Goal: Task Accomplishment & Management: Manage account settings

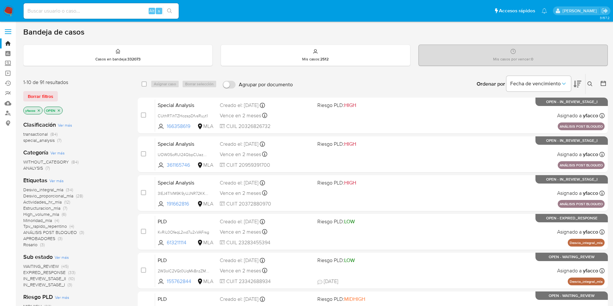
click at [127, 11] on input at bounding box center [101, 11] width 155 height 8
paste input "4PCE2OG6ImuraIBsmjqa3kKy"
type input "4PCE2OG6ImuraIBsmjqa3kKy"
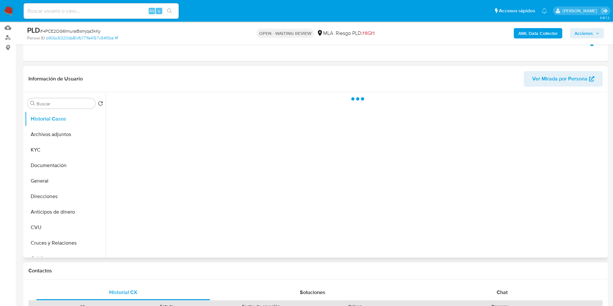
scroll to position [97, 0]
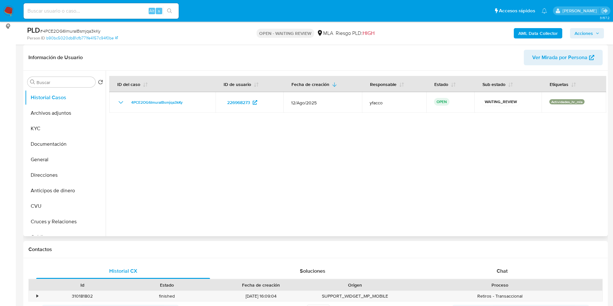
select select "10"
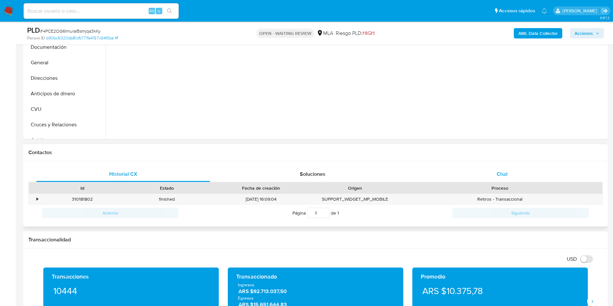
click at [505, 174] on span "Chat" at bounding box center [501, 173] width 11 height 7
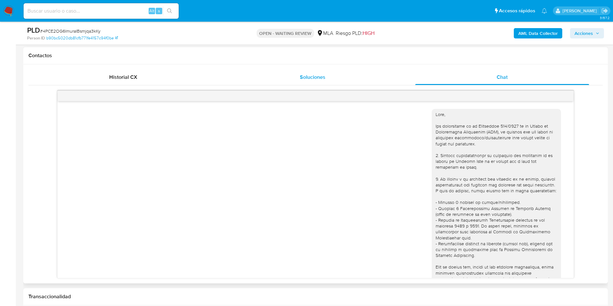
scroll to position [262, 0]
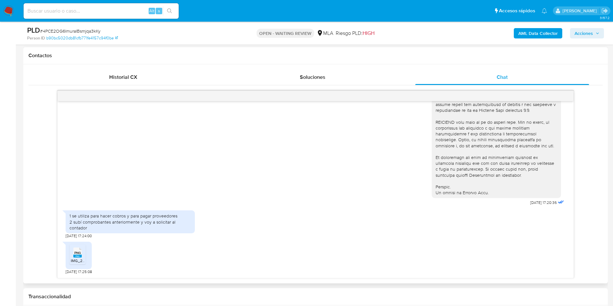
click at [80, 254] on span "PNG" at bounding box center [77, 253] width 6 height 4
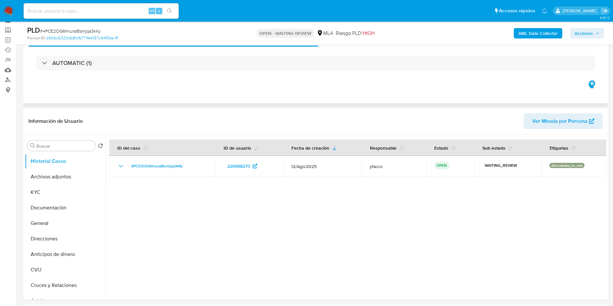
scroll to position [48, 0]
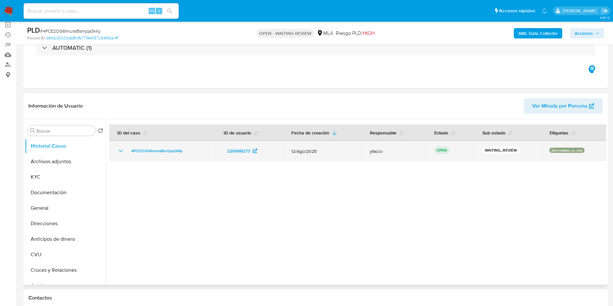
drag, startPoint x: 124, startPoint y: 153, endPoint x: 195, endPoint y: 151, distance: 70.8
click at [195, 151] on div "4PCE2OG6ImuraIBsmjqa3kKy" at bounding box center [162, 151] width 91 height 8
drag, startPoint x: 127, startPoint y: 153, endPoint x: 186, endPoint y: 152, distance: 59.1
click at [186, 152] on div "4PCE2OG6ImuraIBsmjqa3kKy" at bounding box center [162, 151] width 91 height 8
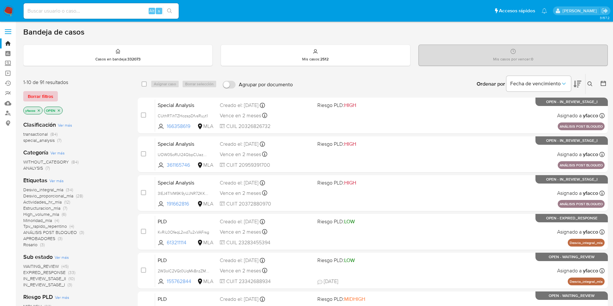
click at [44, 95] on span "Borrar filtros" at bounding box center [41, 96] width 26 height 9
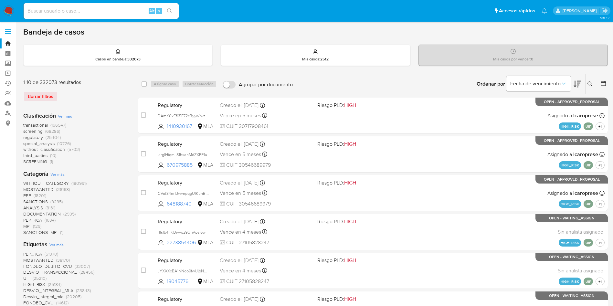
click at [47, 100] on div "Borrar filtros" at bounding box center [74, 96] width 103 height 10
click at [47, 95] on div "Borrar filtros" at bounding box center [74, 96] width 103 height 10
click at [591, 87] on button at bounding box center [590, 84] width 11 height 8
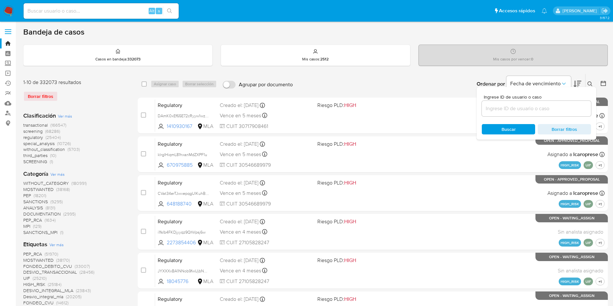
click at [530, 114] on div at bounding box center [536, 109] width 109 height 16
click at [530, 109] on input at bounding box center [536, 108] width 109 height 8
paste input "4PCE2OG6ImuraIBsmjqa3kKy"
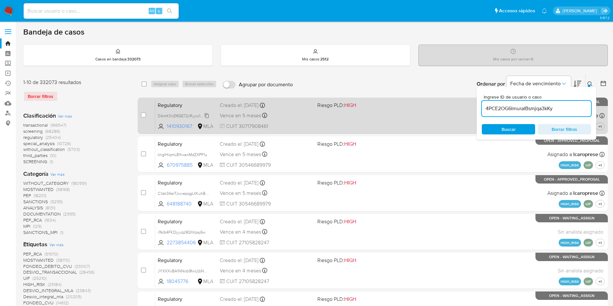
type input "4PCE2OG6ImuraIBsmjqa3kKy"
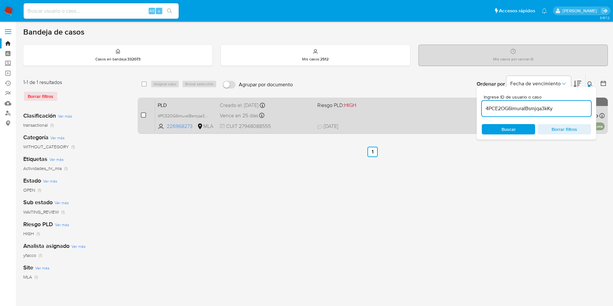
click at [143, 116] on input "checkbox" at bounding box center [143, 114] width 5 height 5
checkbox input "true"
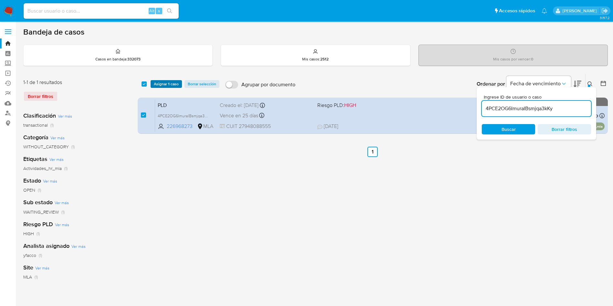
click at [159, 82] on span "Asignar 1 caso" at bounding box center [166, 84] width 25 height 6
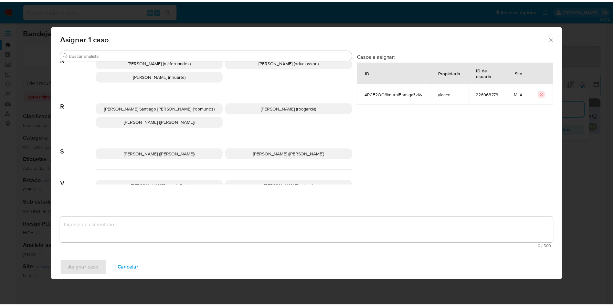
scroll to position [545, 0]
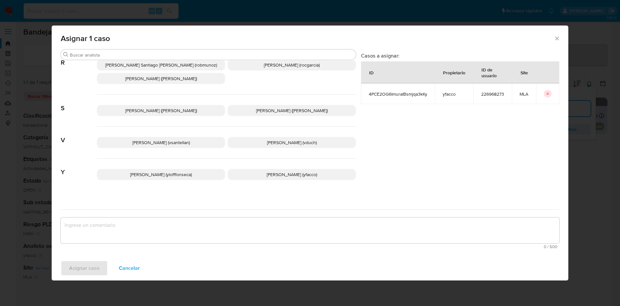
click at [255, 169] on p "Yesica Paola Facco (yfacco)" at bounding box center [292, 174] width 128 height 11
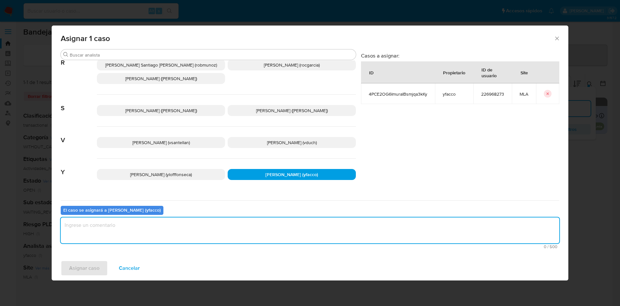
click at [155, 224] on textarea "assign-modal" at bounding box center [310, 230] width 499 height 26
click at [92, 272] on span "Asignar caso" at bounding box center [84, 268] width 30 height 14
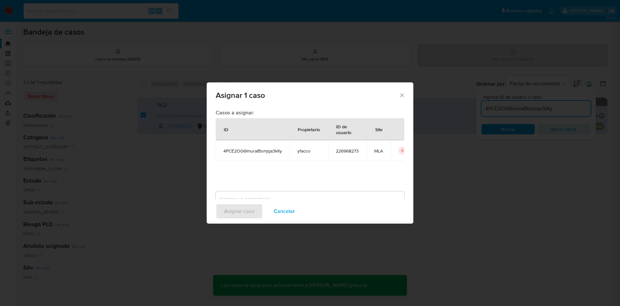
checkbox input "false"
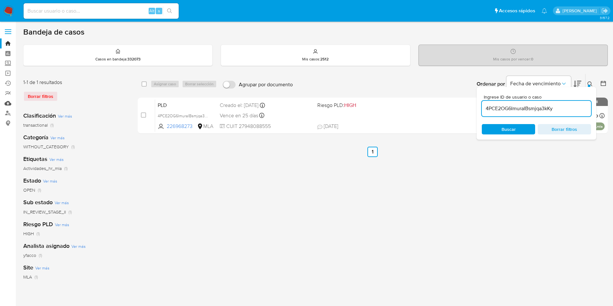
click at [8, 101] on link "Mulan" at bounding box center [38, 103] width 77 height 10
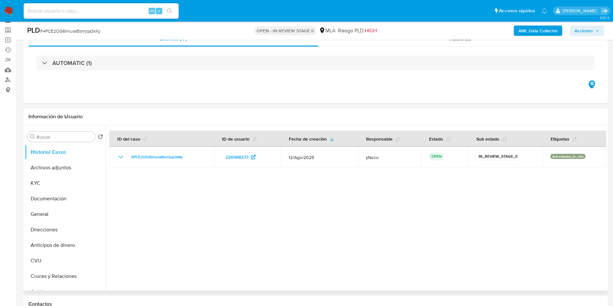
scroll to position [48, 0]
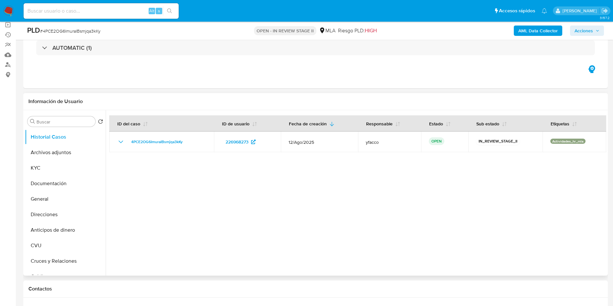
select select "10"
click at [43, 211] on button "Direcciones" at bounding box center [63, 215] width 76 height 16
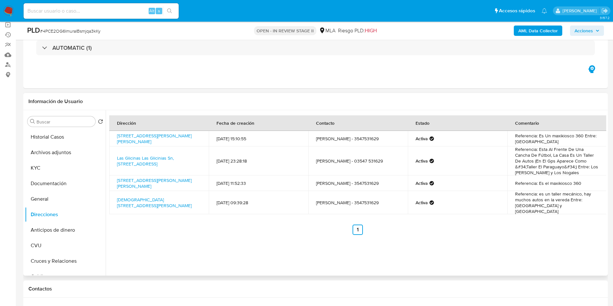
drag, startPoint x: 115, startPoint y: 134, endPoint x: 184, endPoint y: 143, distance: 69.7
click at [184, 143] on td "Calle San Juan Bosco 145, Alta Gracia, Córdoba, 5186, Argentina 145" at bounding box center [158, 139] width 99 height 16
copy link "Calle San Juan Bosco 145, Alta Gracia, Córdoba, 5186, Argentina 145"
click at [50, 135] on button "Historial Casos" at bounding box center [63, 137] width 76 height 16
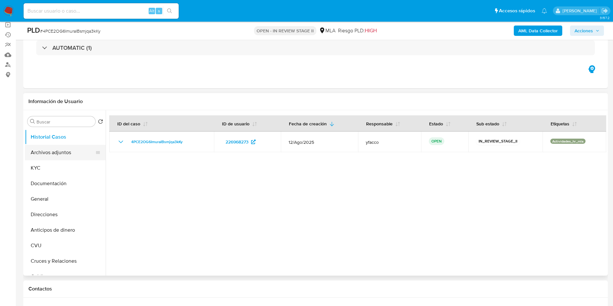
click at [61, 154] on button "Archivos adjuntos" at bounding box center [63, 153] width 76 height 16
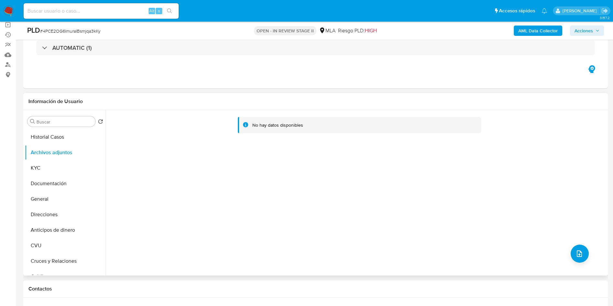
click at [567, 254] on div "No hay datos disponibles" at bounding box center [356, 192] width 500 height 165
click at [577, 252] on icon "upload-file" at bounding box center [579, 254] width 8 height 8
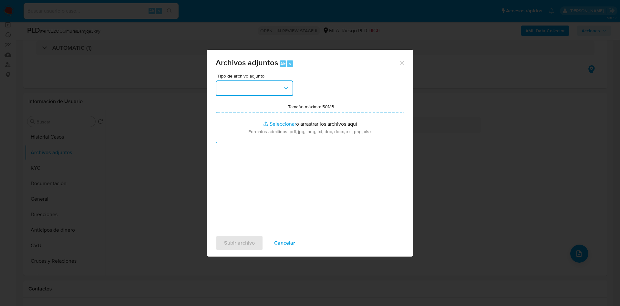
drag, startPoint x: 272, startPoint y: 87, endPoint x: 276, endPoint y: 90, distance: 5.3
click at [273, 85] on button "button" at bounding box center [255, 88] width 78 height 16
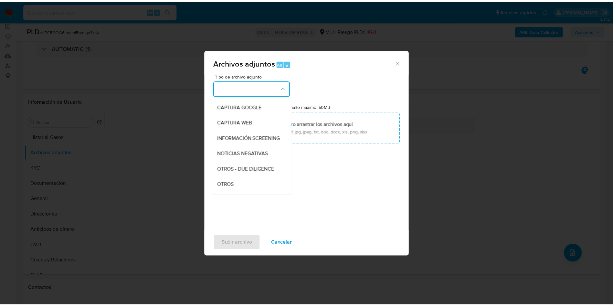
scroll to position [97, 0]
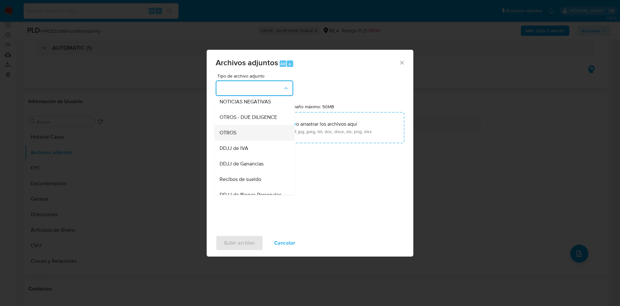
click at [229, 136] on span "OTROS" at bounding box center [228, 133] width 17 height 6
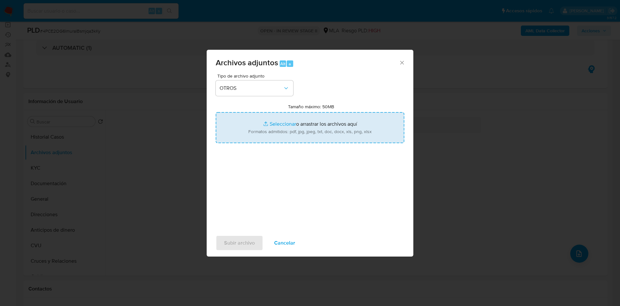
click at [280, 121] on input "Tamaño máximo: 50MB Seleccionar archivos" at bounding box center [310, 127] width 189 height 31
type input "C:\fakepath\Caselog 4PCE2OG6ImuraIBsmjqa3kKy_2025_08_18_17_54_38.docx"
click at [278, 119] on input "Tamaño máximo: 50MB Seleccionar archivos" at bounding box center [310, 127] width 189 height 31
type input "C:\fakepath\Movimientos 226968273.xlsx"
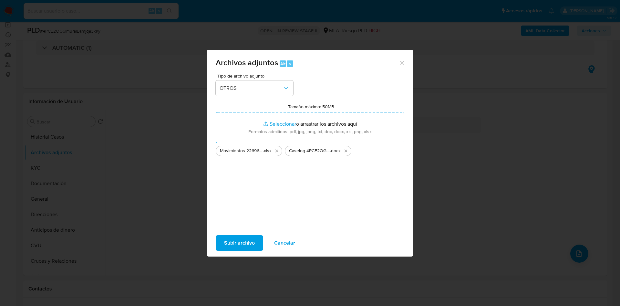
click at [236, 243] on span "Subir archivo" at bounding box center [239, 243] width 31 height 14
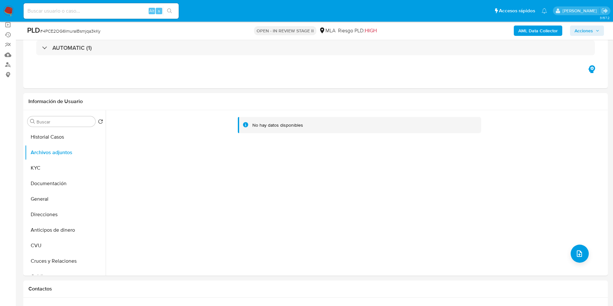
click at [523, 31] on b "AML Data Collector" at bounding box center [537, 31] width 39 height 10
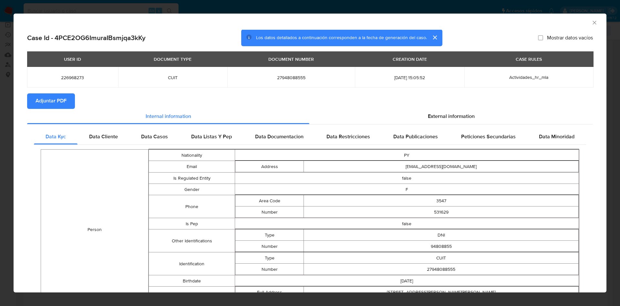
click at [63, 101] on span "Adjuntar PDF" at bounding box center [51, 101] width 31 height 14
click at [591, 23] on icon "Cerrar ventana" at bounding box center [594, 22] width 6 height 6
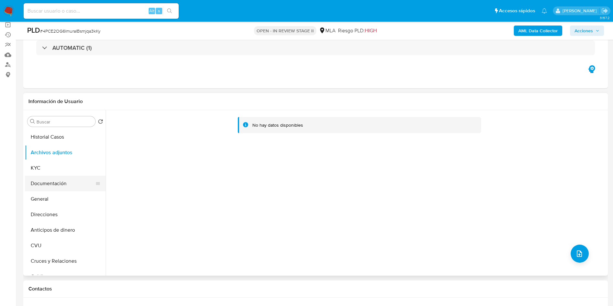
drag, startPoint x: 67, startPoint y: 185, endPoint x: 70, endPoint y: 177, distance: 8.3
click at [67, 185] on button "Documentación" at bounding box center [63, 184] width 76 height 16
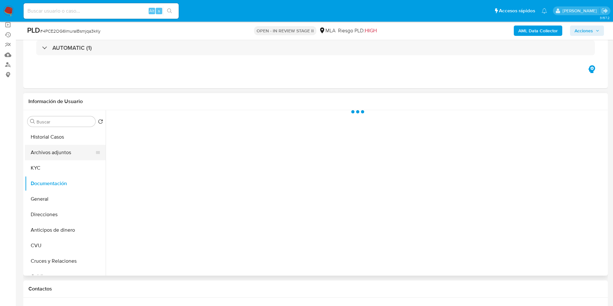
click at [74, 156] on button "Archivos adjuntos" at bounding box center [63, 153] width 76 height 16
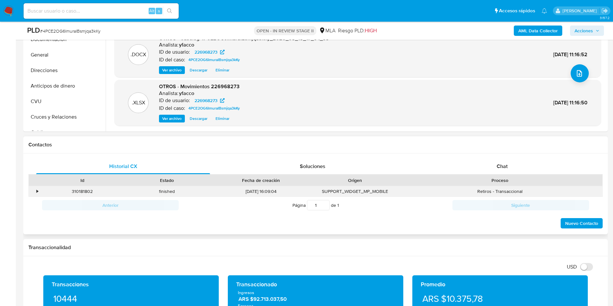
scroll to position [194, 0]
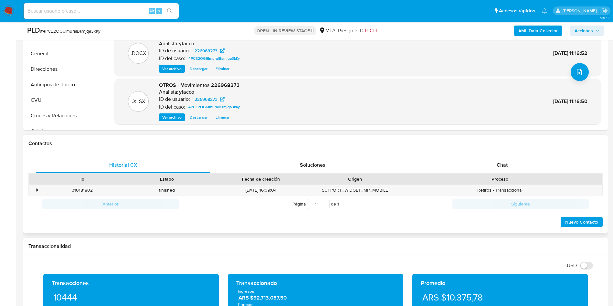
click at [506, 154] on div "Historial CX Soluciones Chat Id Estado Fecha de creación Origen Proceso • 31018…" at bounding box center [315, 192] width 584 height 81
click at [505, 165] on span "Chat" at bounding box center [501, 164] width 11 height 7
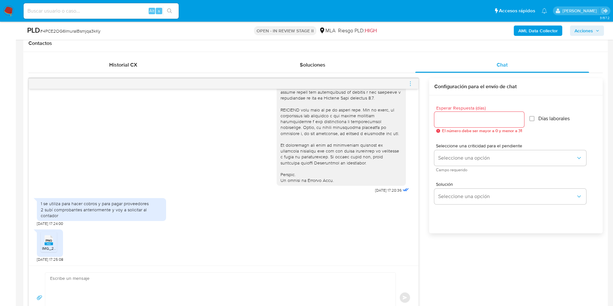
scroll to position [388, 0]
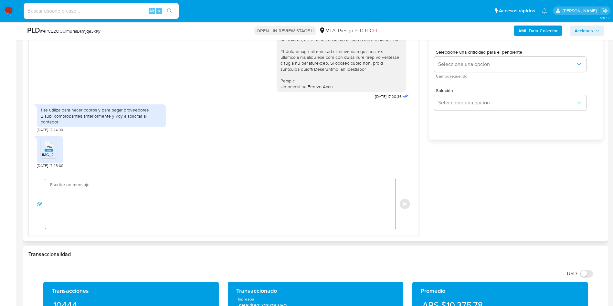
click at [126, 207] on textarea at bounding box center [218, 204] width 337 height 50
drag, startPoint x: 125, startPoint y: 180, endPoint x: 126, endPoint y: 189, distance: 8.8
paste textarea "Hola Muchas gracias por la respuesta. Nos pondremos en contacto nuevamente en c…"
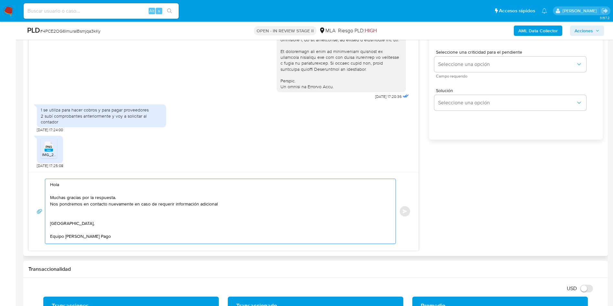
scroll to position [0, 0]
click at [236, 203] on textarea "Hola Muchas gracias por la respuesta. Nos pondremos en contacto nuevamente en c…" at bounding box center [218, 211] width 337 height 65
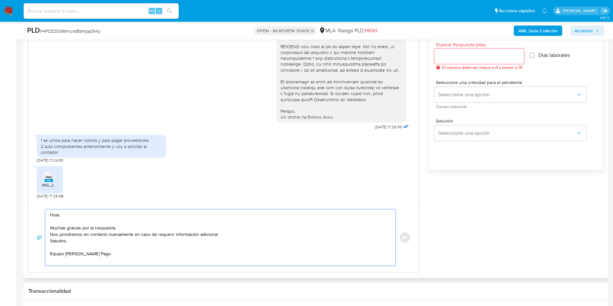
scroll to position [242, 0]
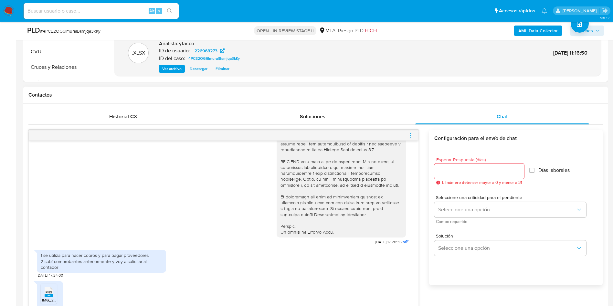
type textarea "Hola Muchas gracias por la respuesta. Nos pondremos en contacto nuevamente en c…"
click at [478, 169] on input "Esperar Respuesta (días)" at bounding box center [479, 171] width 90 height 8
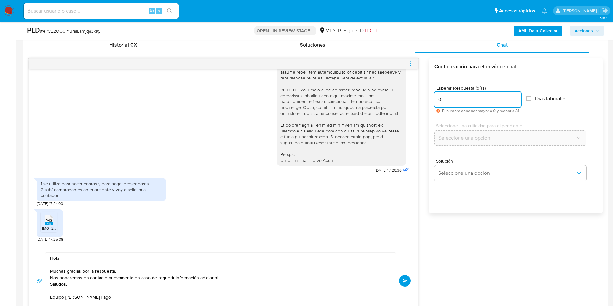
scroll to position [388, 0]
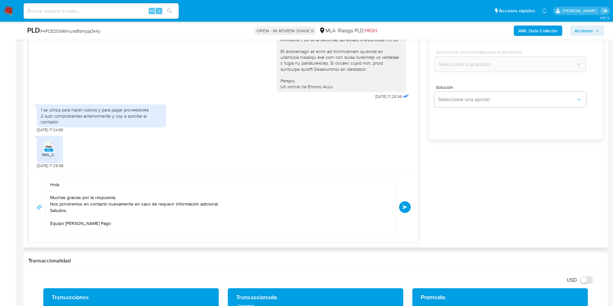
type input "0"
click at [239, 224] on textarea "Hola Muchas gracias por la respuesta. Nos pondremos en contacto nuevamente en c…" at bounding box center [218, 207] width 337 height 56
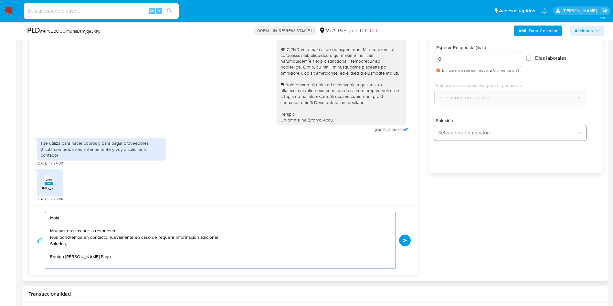
scroll to position [339, 0]
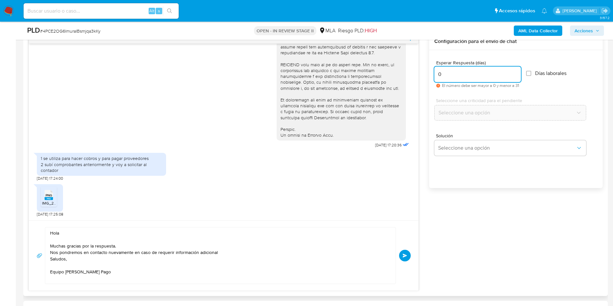
click at [464, 72] on input "0" at bounding box center [477, 74] width 87 height 8
click at [407, 258] on button "Enviar" at bounding box center [405, 256] width 12 height 12
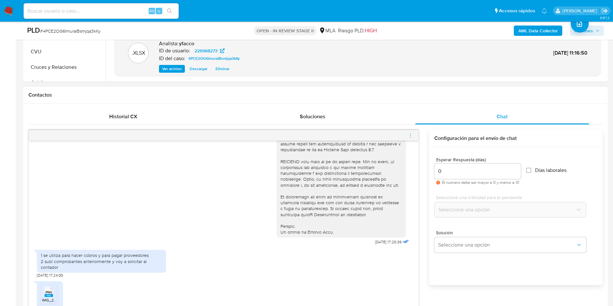
scroll to position [328, 0]
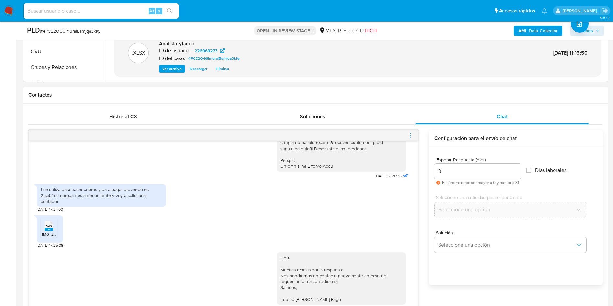
click at [410, 137] on icon "menu-action" at bounding box center [410, 137] width 1 height 1
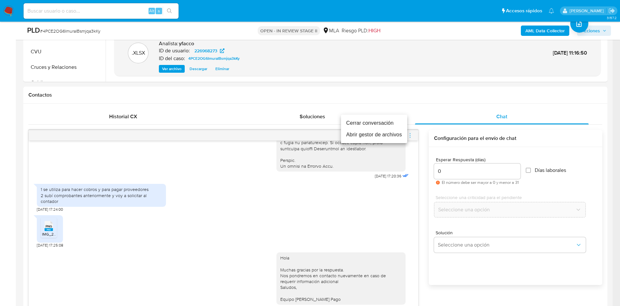
click at [378, 122] on li "Cerrar conversación" at bounding box center [374, 123] width 66 height 12
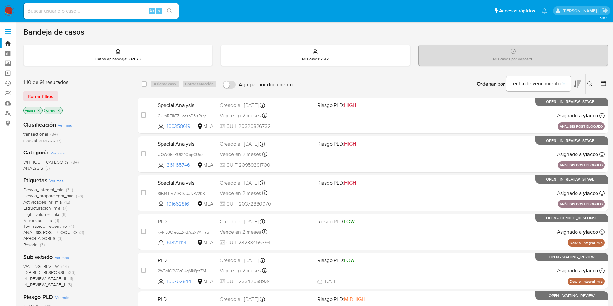
click at [413, 86] on icon at bounding box center [589, 83] width 5 height 5
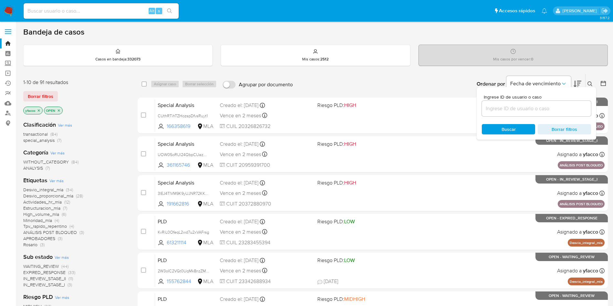
click at [413, 109] on input at bounding box center [536, 108] width 109 height 8
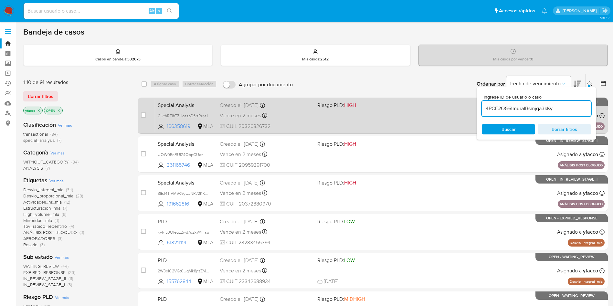
type input "4PCE2OG6ImuraIBsmjqa3kKy"
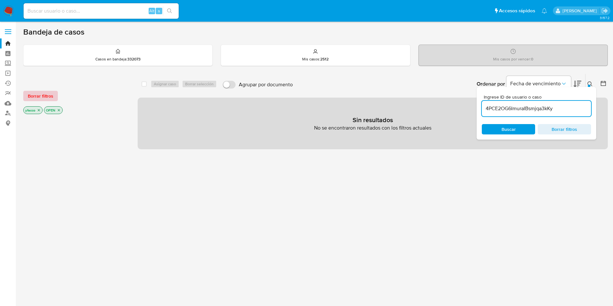
click at [52, 95] on span "Borrar filtros" at bounding box center [41, 95] width 26 height 9
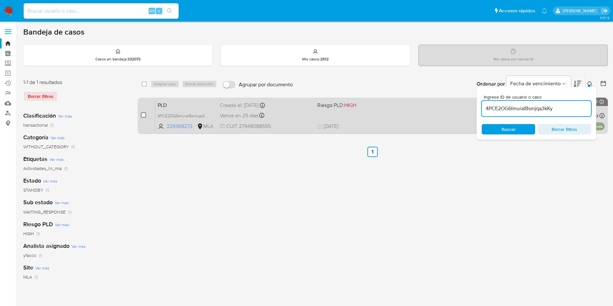
click at [143, 115] on input "checkbox" at bounding box center [143, 114] width 5 height 5
checkbox input "true"
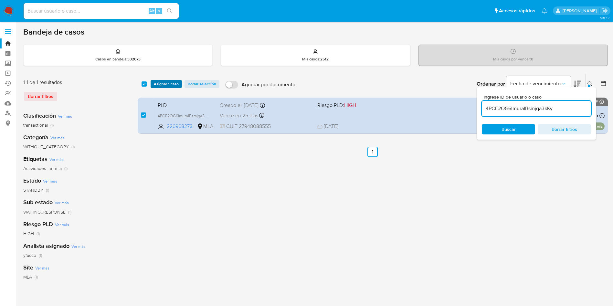
click at [159, 84] on span "Asignar 1 caso" at bounding box center [166, 84] width 25 height 6
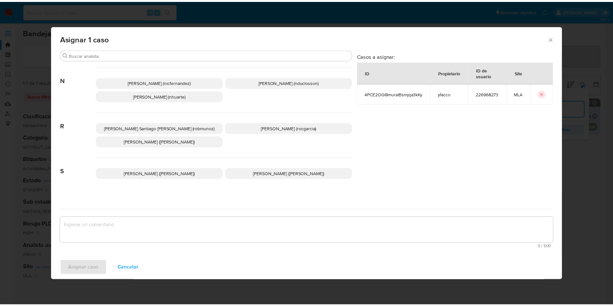
scroll to position [545, 0]
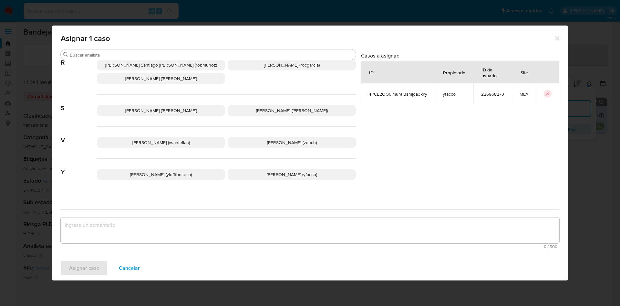
click at [271, 169] on p "Yesica Paola Facco (yfacco)" at bounding box center [292, 174] width 128 height 11
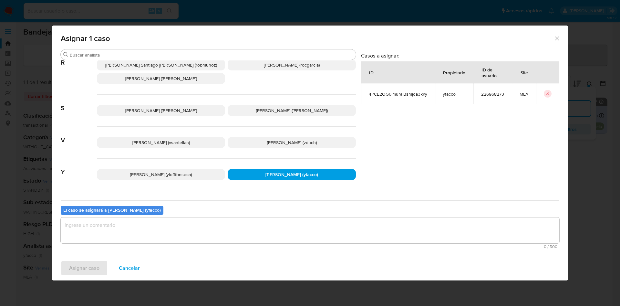
click at [187, 203] on textarea "assign-modal" at bounding box center [310, 230] width 499 height 26
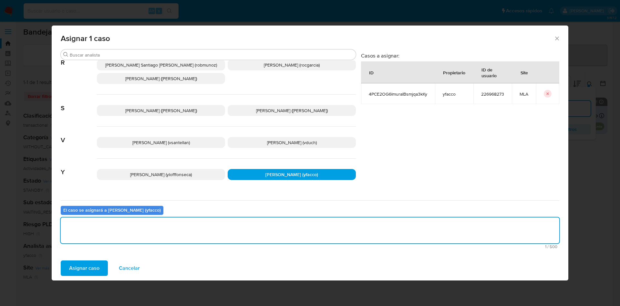
click at [91, 203] on span "Asignar caso" at bounding box center [84, 268] width 30 height 14
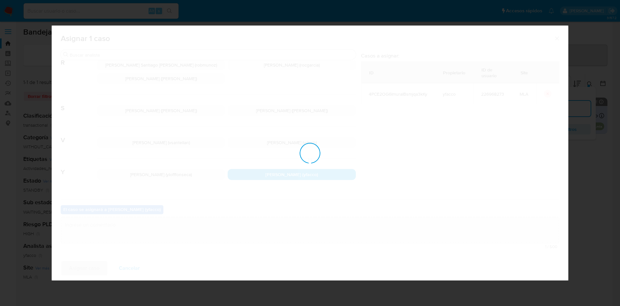
checkbox input "false"
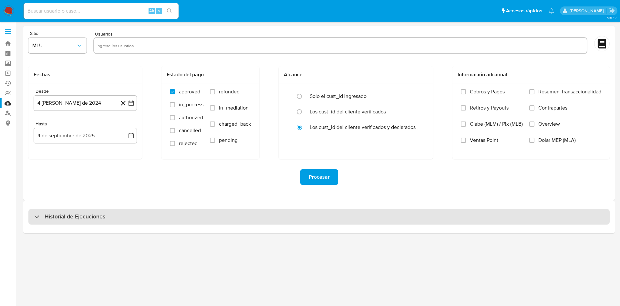
click at [94, 224] on div "Historial de Ejecuciones" at bounding box center [318, 217] width 581 height 16
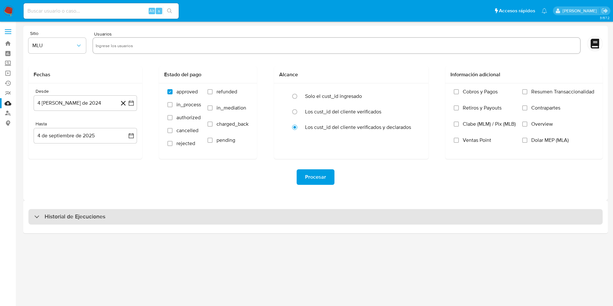
select select "10"
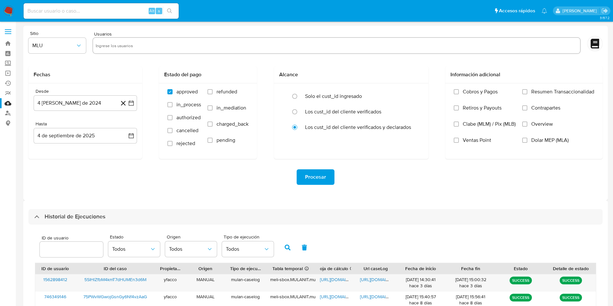
click at [71, 252] on input "number" at bounding box center [71, 249] width 63 height 8
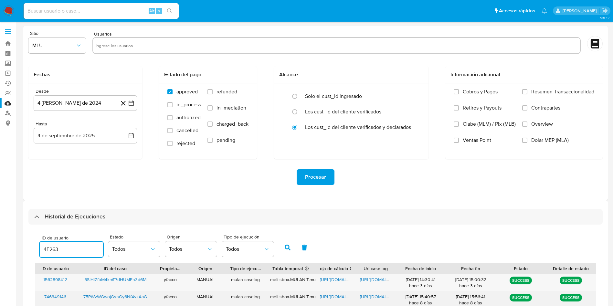
type input "4E263"
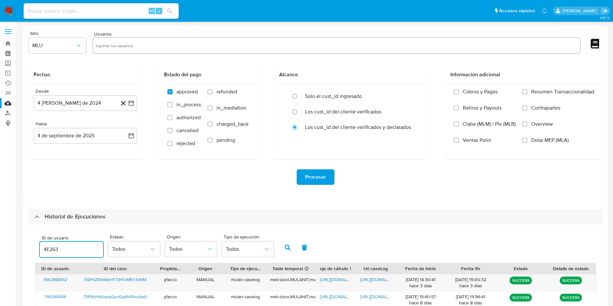
drag, startPoint x: 75, startPoint y: 248, endPoint x: 0, endPoint y: 247, distance: 74.9
click at [0, 247] on section "Bandeja Tablero Screening Búsqueda en Listas Watchlist Herramientas Operaciones…" at bounding box center [306, 241] width 613 height 482
paste input "226968273"
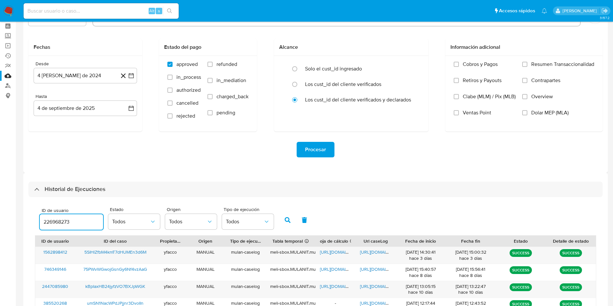
scroll to position [48, 0]
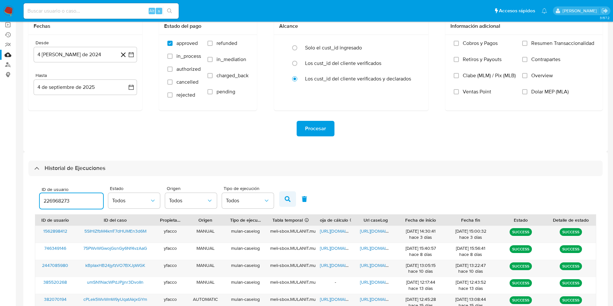
type input "226968273"
click at [283, 194] on button "button" at bounding box center [287, 199] width 17 height 16
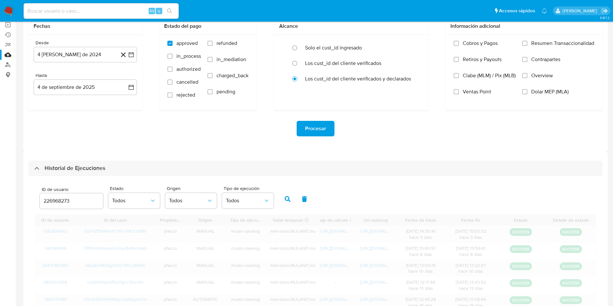
scroll to position [22, 0]
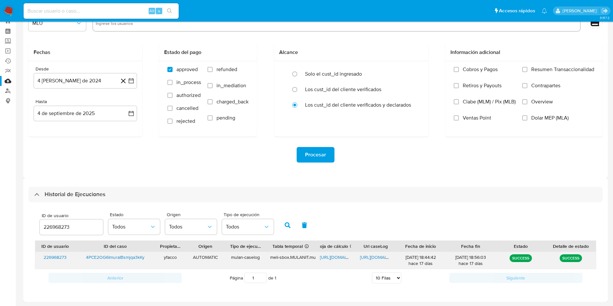
click at [334, 256] on span "https://docs.google.com/spreadsheets/d/1I8gSjE3CUXJ9-rifQ6DU8UBhi-7zFzTdgCaxCcK…" at bounding box center [342, 257] width 45 height 6
click at [374, 256] on span "https://docs.google.com/document/d/110ysimN7-f046z44t7fbvTVzfrwlnGdWVqnIF2CPeXw…" at bounding box center [382, 257] width 45 height 6
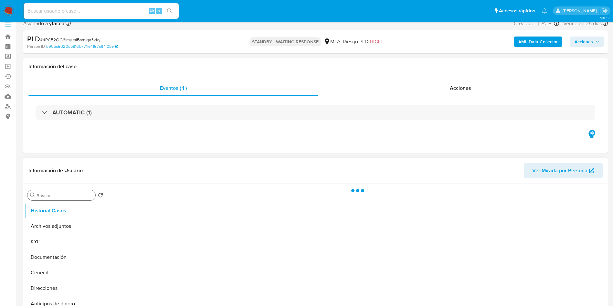
scroll to position [97, 0]
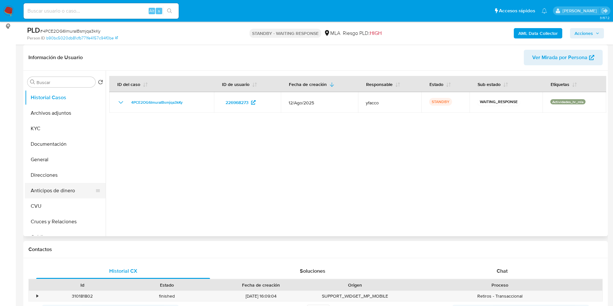
select select "10"
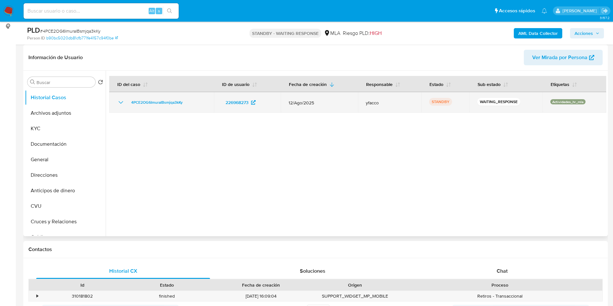
drag, startPoint x: 128, startPoint y: 103, endPoint x: 187, endPoint y: 102, distance: 59.7
click at [187, 102] on div "4PCE2OG6ImuraIBsmjqa3kKy" at bounding box center [161, 102] width 89 height 8
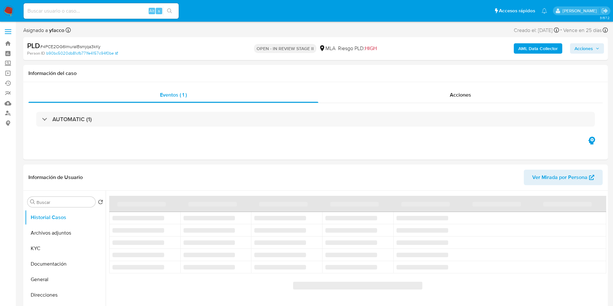
select select "10"
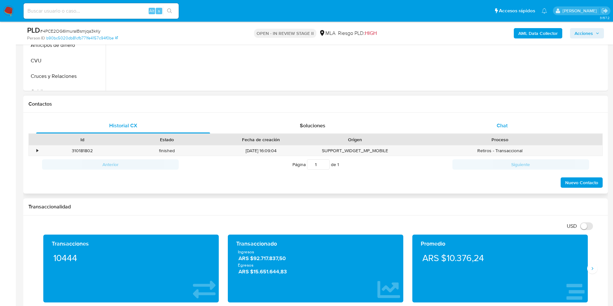
click at [499, 126] on span "Chat" at bounding box center [501, 125] width 11 height 7
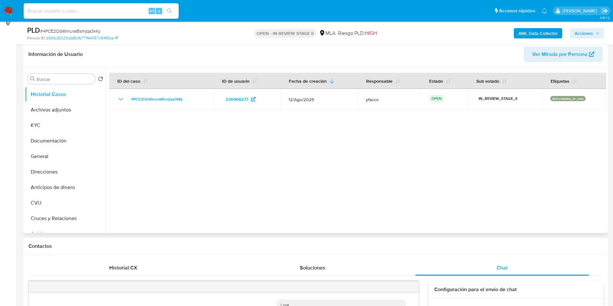
scroll to position [97, 0]
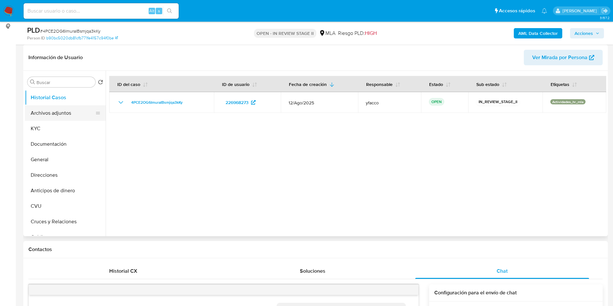
click at [67, 117] on button "Archivos adjuntos" at bounding box center [63, 113] width 76 height 16
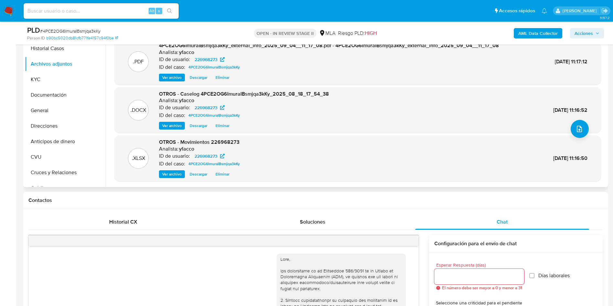
scroll to position [194, 0]
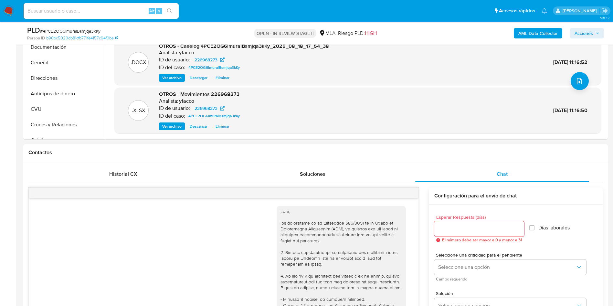
click at [595, 35] on span "Acciones" at bounding box center [586, 33] width 25 height 9
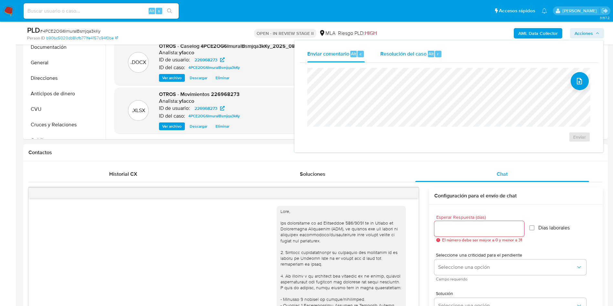
click at [417, 49] on div "Resolución del caso Alt r" at bounding box center [411, 54] width 62 height 17
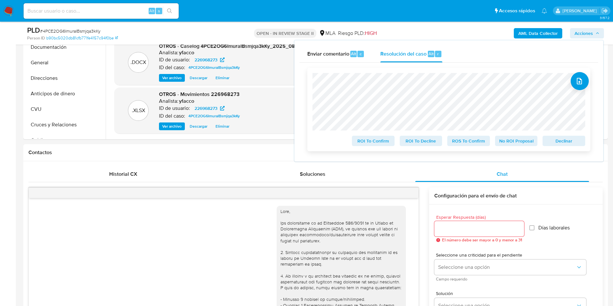
click at [507, 143] on span "No ROI Proposal" at bounding box center [516, 140] width 34 height 9
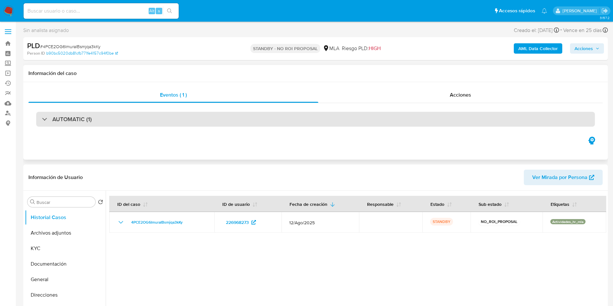
select select "10"
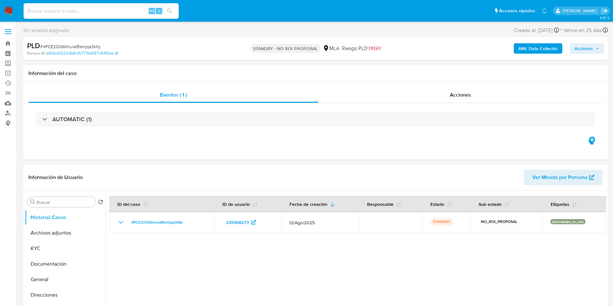
click at [136, 13] on input at bounding box center [101, 11] width 155 height 8
paste input "zPv19JOJXbUFrwzIhhg7DM6Y"
type input "zPv19JOJXbUFrwzIhhg7DM6Y"
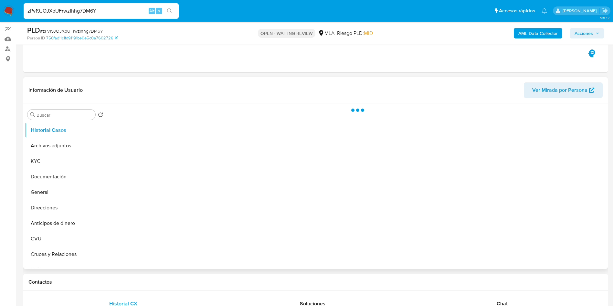
scroll to position [97, 0]
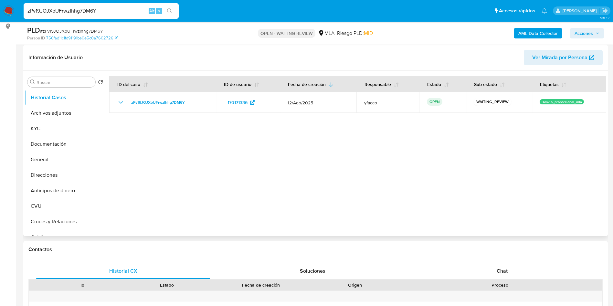
select select "10"
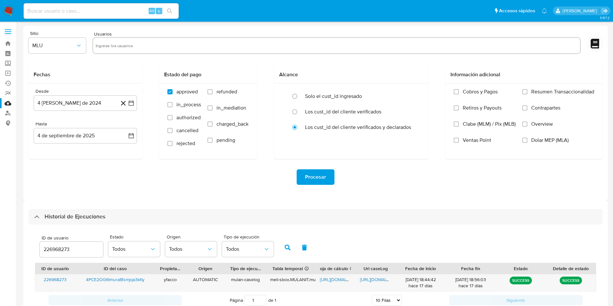
select select "10"
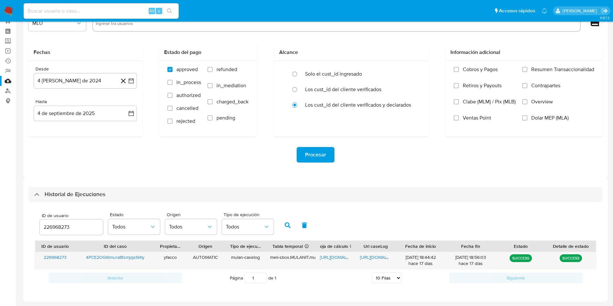
drag, startPoint x: 0, startPoint y: 0, endPoint x: 0, endPoint y: 211, distance: 211.2
click at [0, 213] on section "Bandeja Tablero Screening Búsqueda en Listas Watchlist Herramientas Operaciones…" at bounding box center [306, 142] width 613 height 328
type input "170171336"
click at [287, 226] on icon "button" at bounding box center [288, 225] width 6 height 6
click at [329, 259] on span "[URL][DOMAIN_NAME]" at bounding box center [342, 257] width 45 height 6
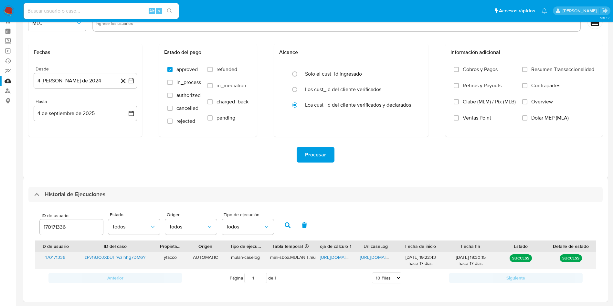
click at [368, 259] on span "[URL][DOMAIN_NAME]" at bounding box center [382, 257] width 45 height 6
